Goal: Task Accomplishment & Management: Manage account settings

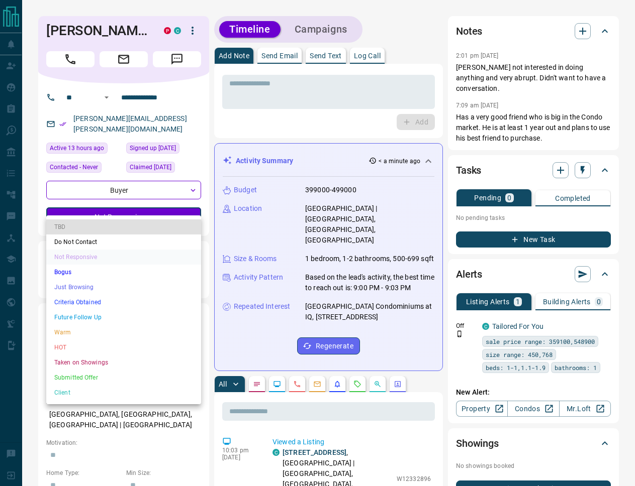
click at [85, 287] on li "Just Browsing" at bounding box center [123, 287] width 155 height 15
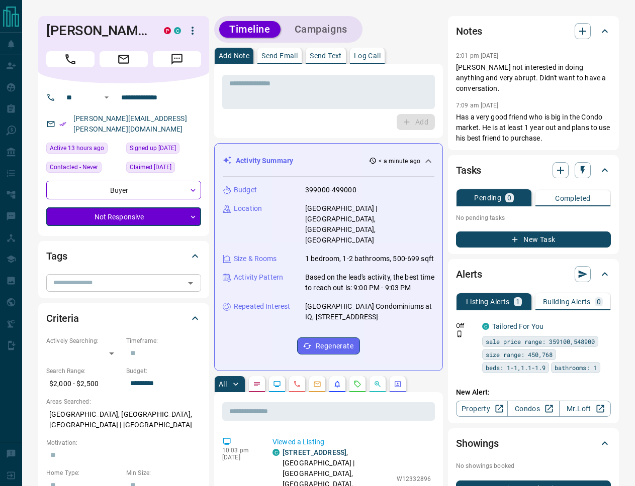
type input "*"
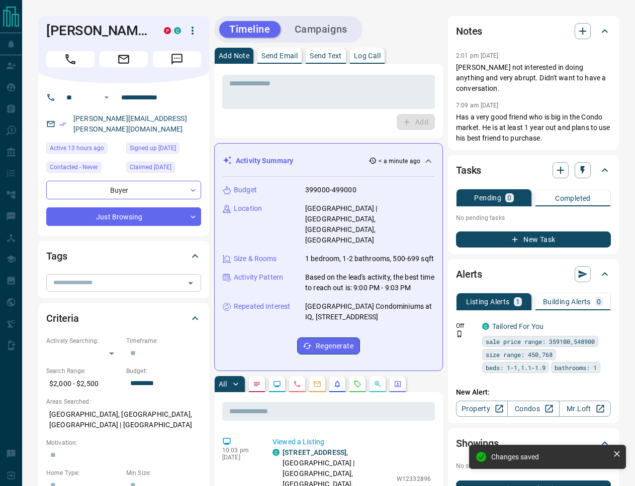
click at [95, 277] on input "text" at bounding box center [115, 282] width 132 height 11
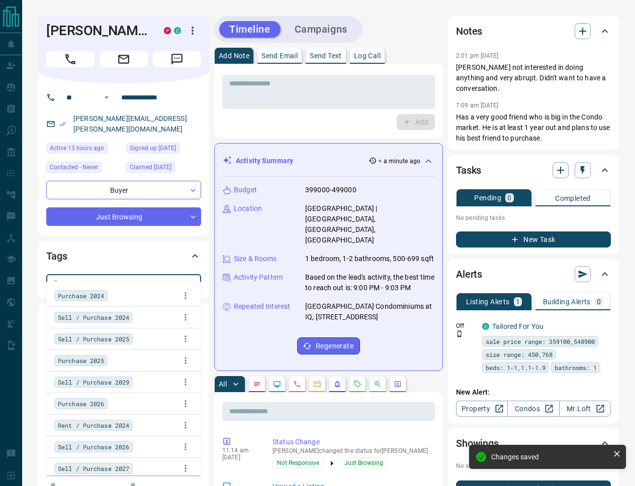
type input "*"
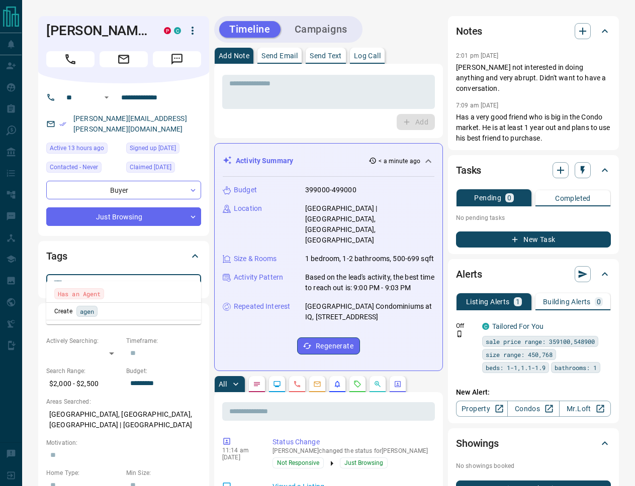
type input "*****"
click at [86, 296] on span "Has an Agent" at bounding box center [79, 294] width 43 height 10
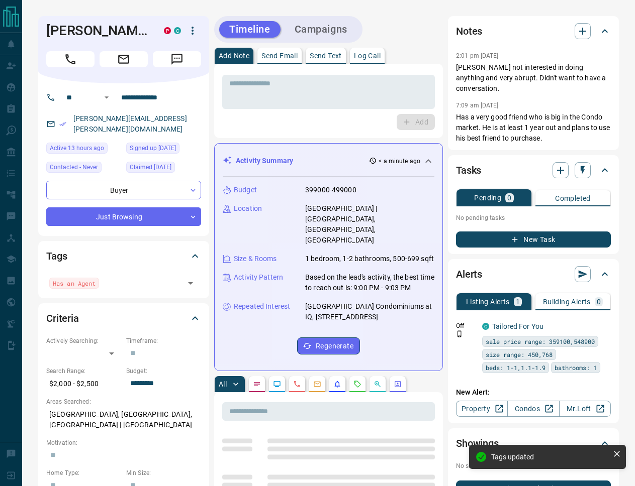
click at [214, 130] on div "* ​ Add" at bounding box center [328, 101] width 229 height 74
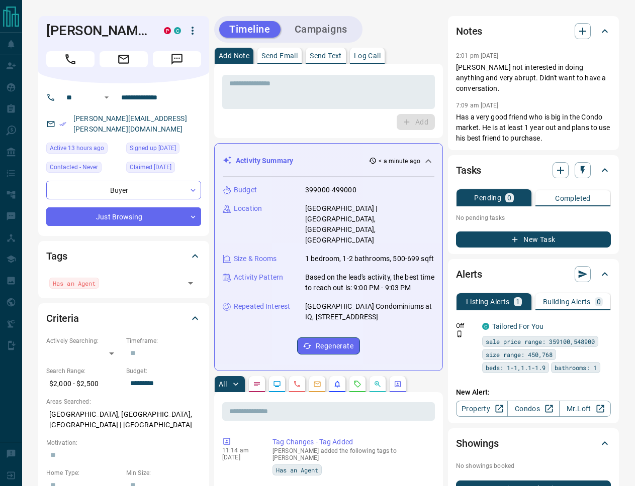
click at [580, 21] on div "Notes" at bounding box center [533, 31] width 155 height 24
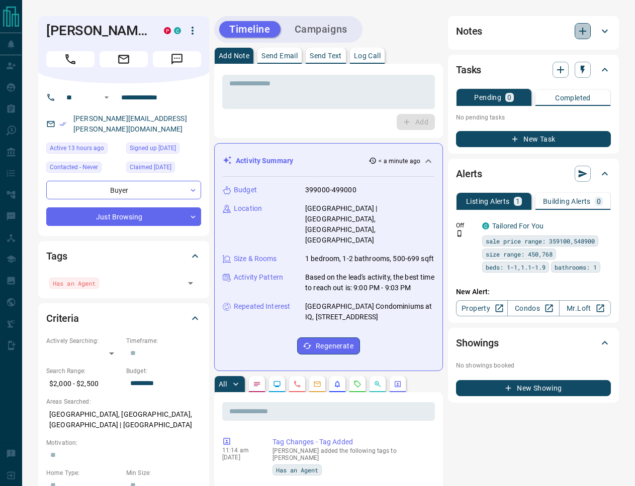
click at [577, 29] on icon "button" at bounding box center [582, 31] width 12 height 12
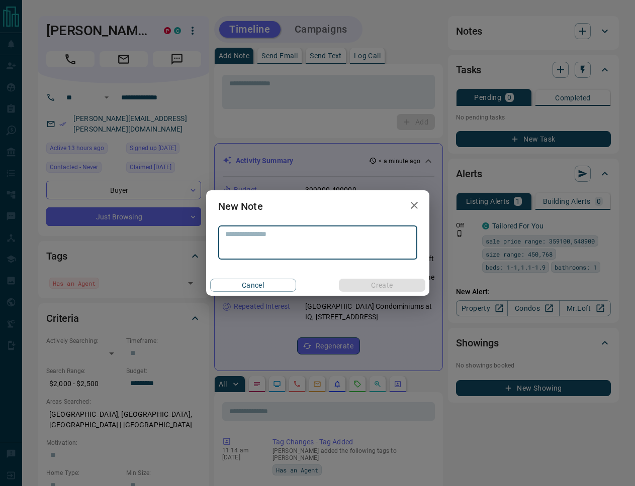
click at [261, 238] on textarea at bounding box center [317, 243] width 185 height 26
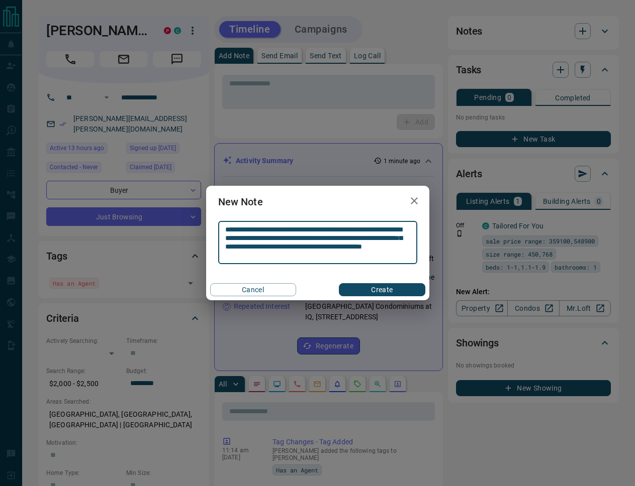
type textarea "**********"
click at [382, 287] on button "Create" at bounding box center [382, 289] width 86 height 13
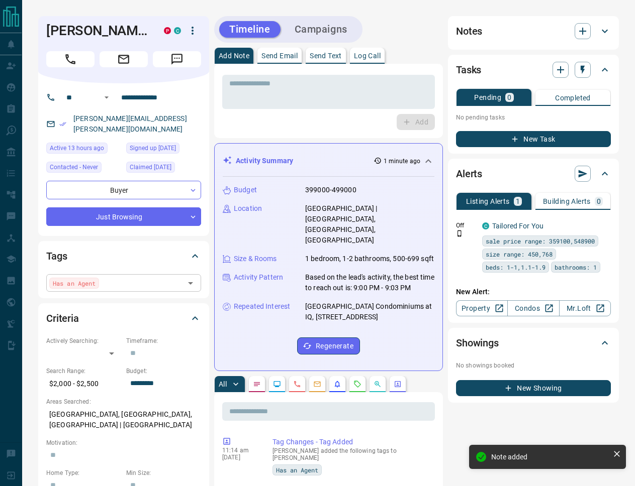
click at [143, 277] on input "text" at bounding box center [141, 282] width 79 height 11
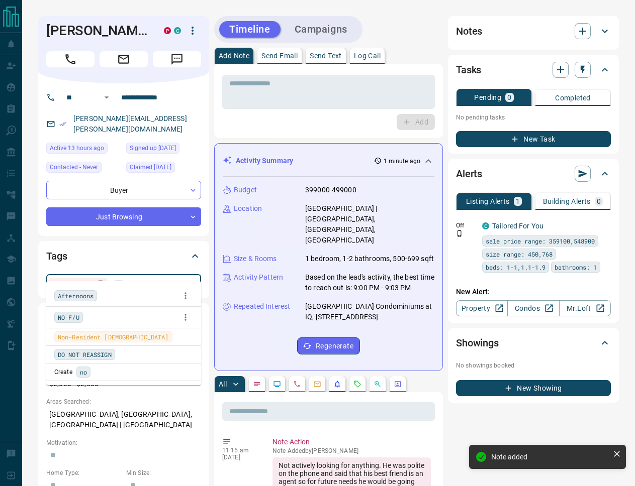
type input "****"
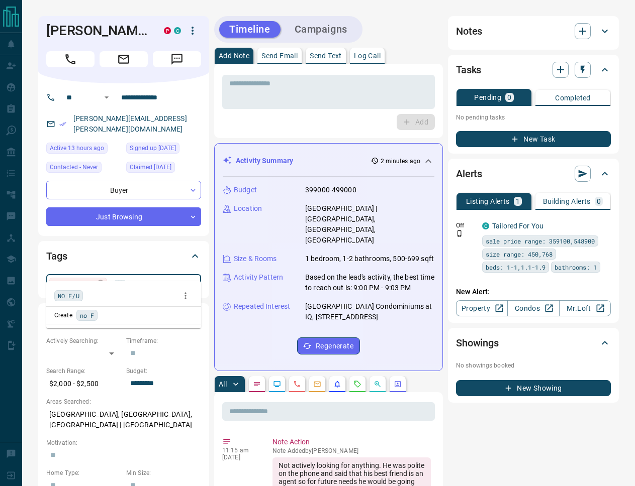
click at [70, 299] on span "NO F/U" at bounding box center [69, 296] width 22 height 10
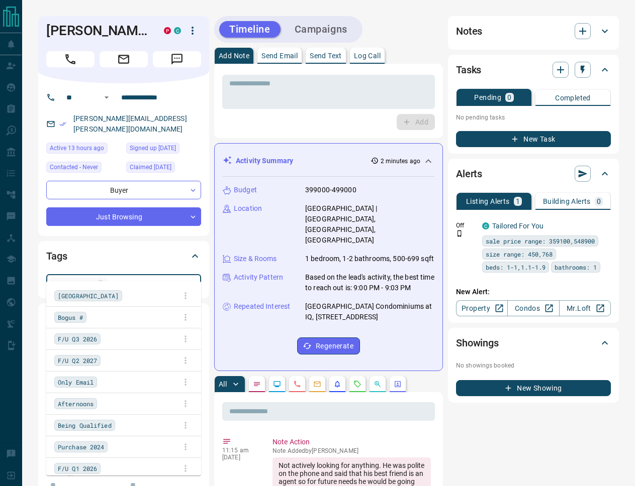
scroll to position [1058, 0]
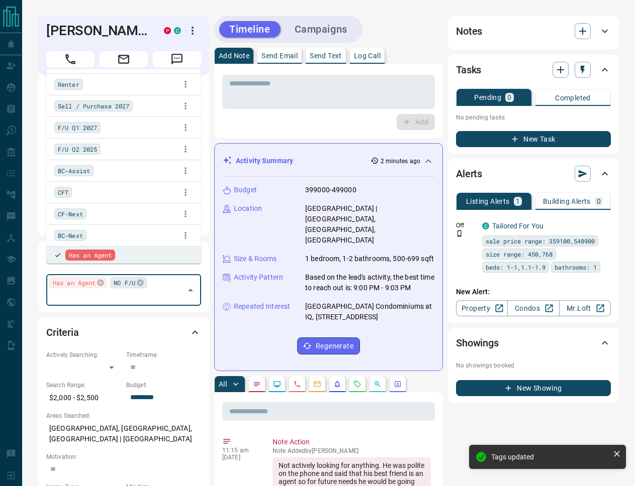
click at [215, 117] on div "* ​ Add" at bounding box center [328, 101] width 229 height 74
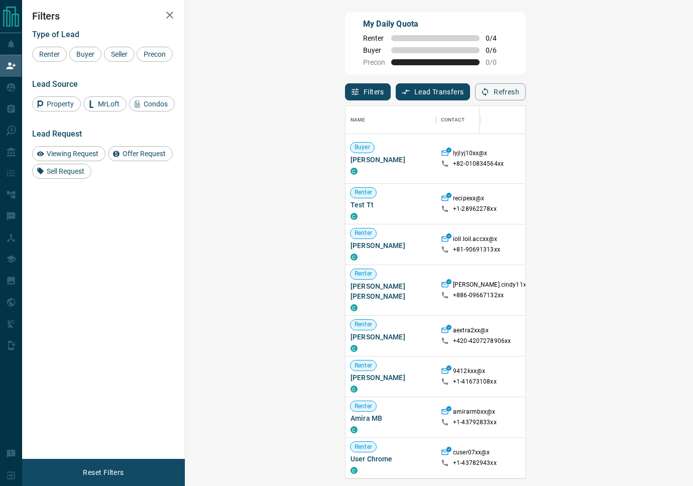
scroll to position [373, 486]
